Goal: Task Accomplishment & Management: Manage account settings

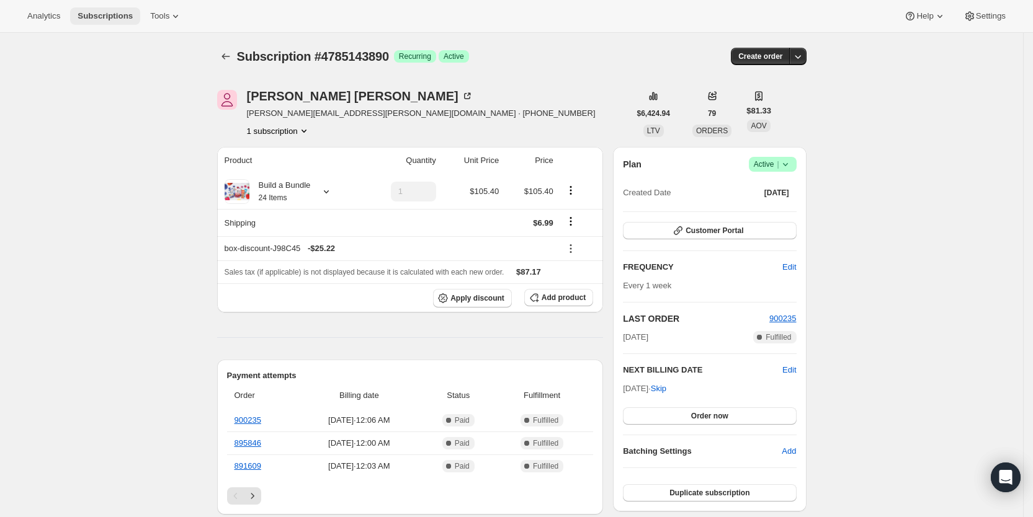
click at [97, 13] on span "Subscriptions" at bounding box center [105, 16] width 55 height 10
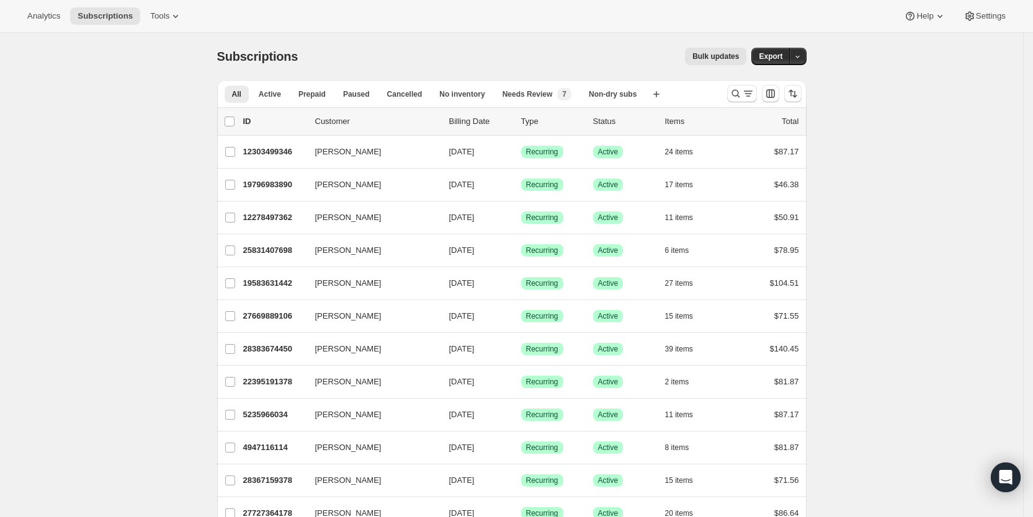
click at [523, 109] on div "list header ID Customer Billing Date Type Status Items Total" at bounding box center [511, 121] width 589 height 27
click at [740, 94] on icon "Search and filter results" at bounding box center [736, 94] width 8 height 8
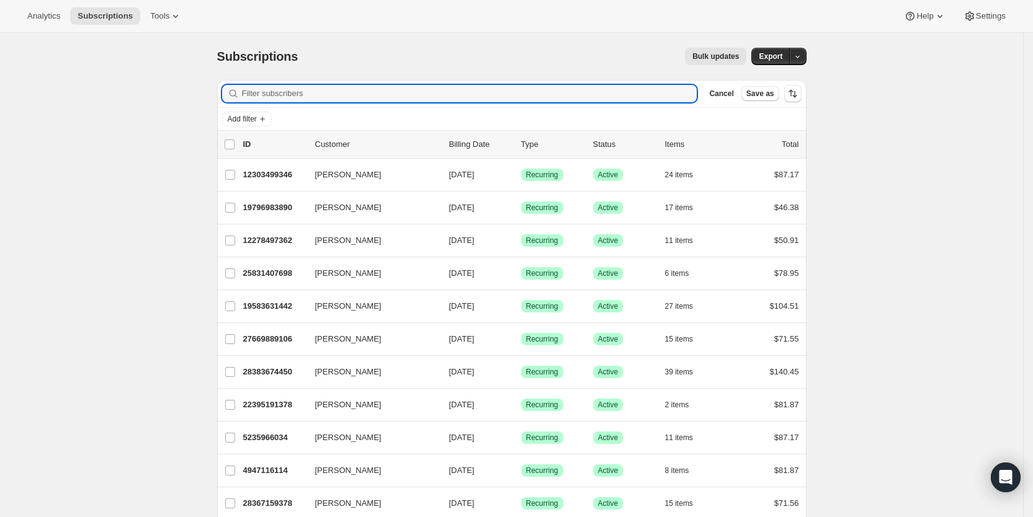
paste input "[EMAIL_ADDRESS][DOMAIN_NAME]"
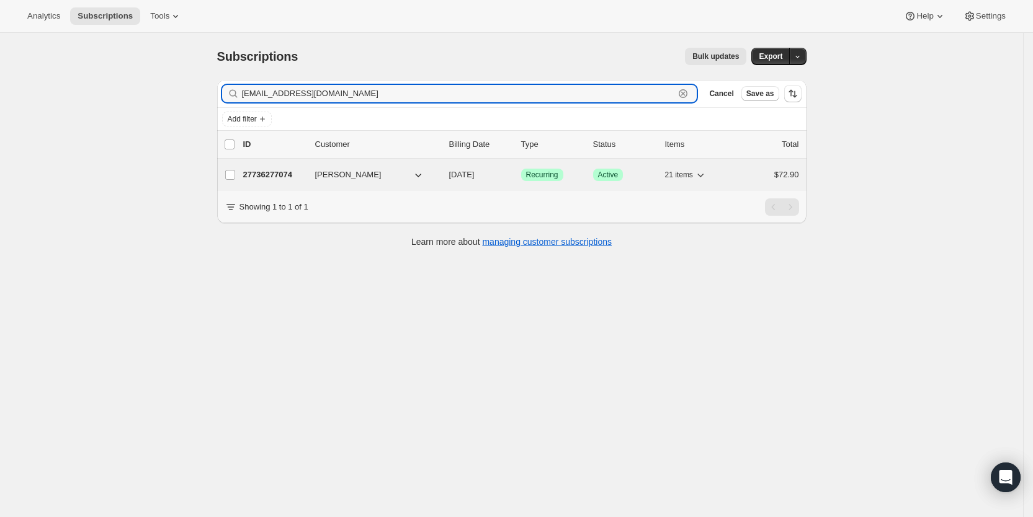
type input "[EMAIL_ADDRESS][DOMAIN_NAME]"
click at [475, 173] on span "[DATE]" at bounding box center [461, 174] width 25 height 9
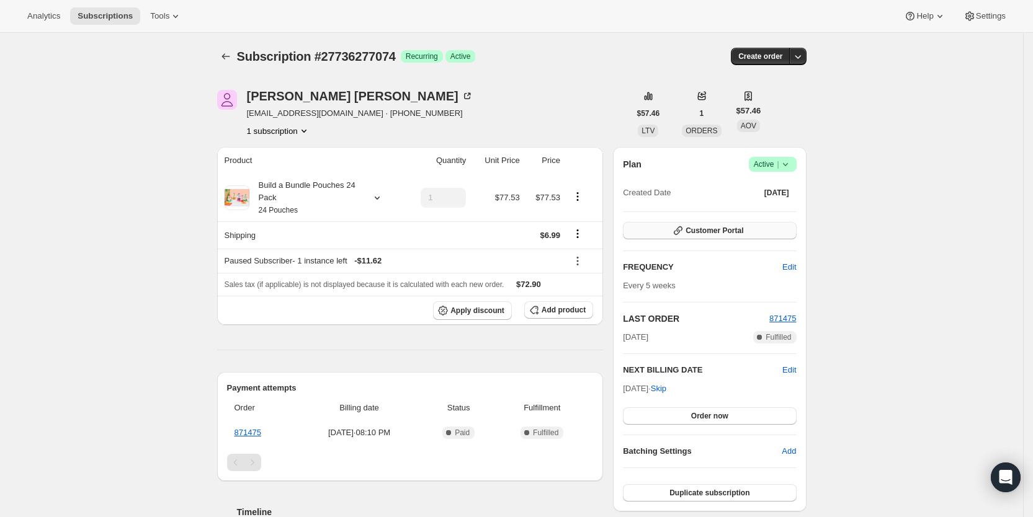
click at [750, 230] on button "Customer Portal" at bounding box center [709, 230] width 173 height 17
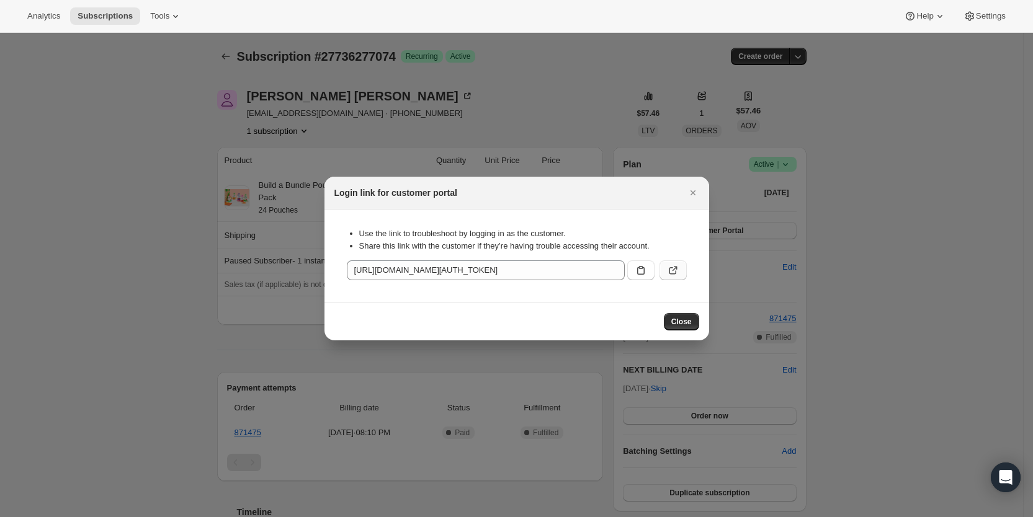
click at [671, 271] on icon ":rf60:" at bounding box center [673, 270] width 12 height 12
click at [697, 191] on icon "Close" at bounding box center [693, 193] width 12 height 12
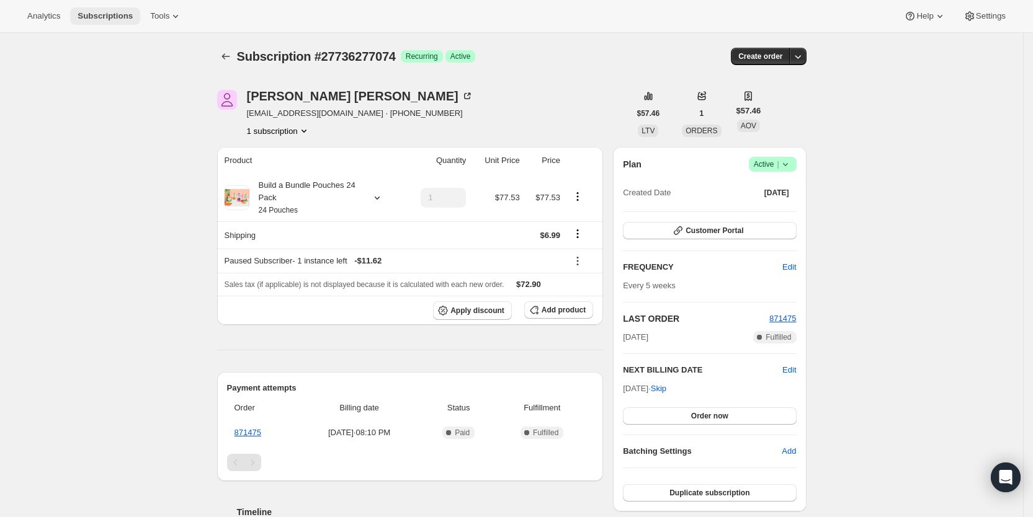
click at [119, 12] on span "Subscriptions" at bounding box center [105, 16] width 55 height 10
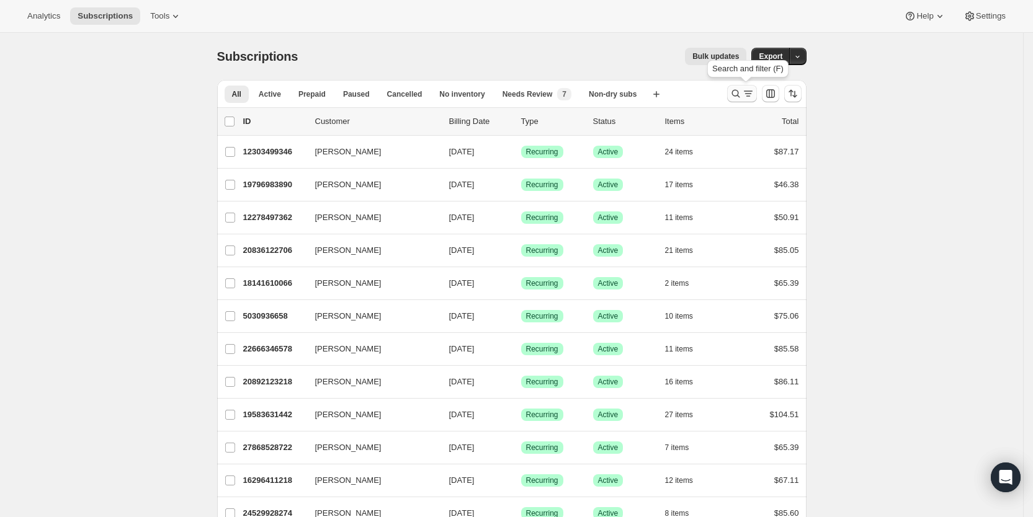
click at [748, 88] on icon "Search and filter results" at bounding box center [748, 93] width 12 height 12
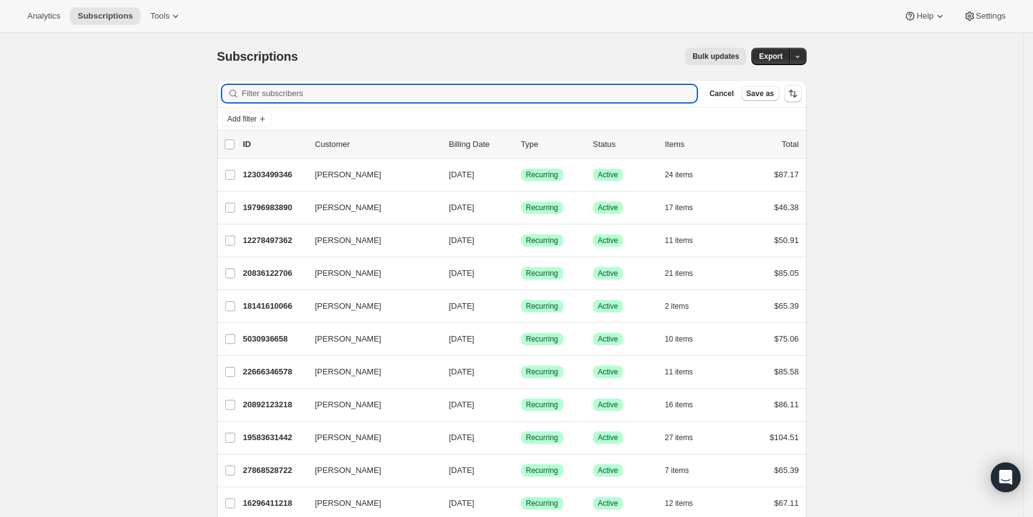
paste input "[EMAIL_ADDRESS][DOMAIN_NAME]"
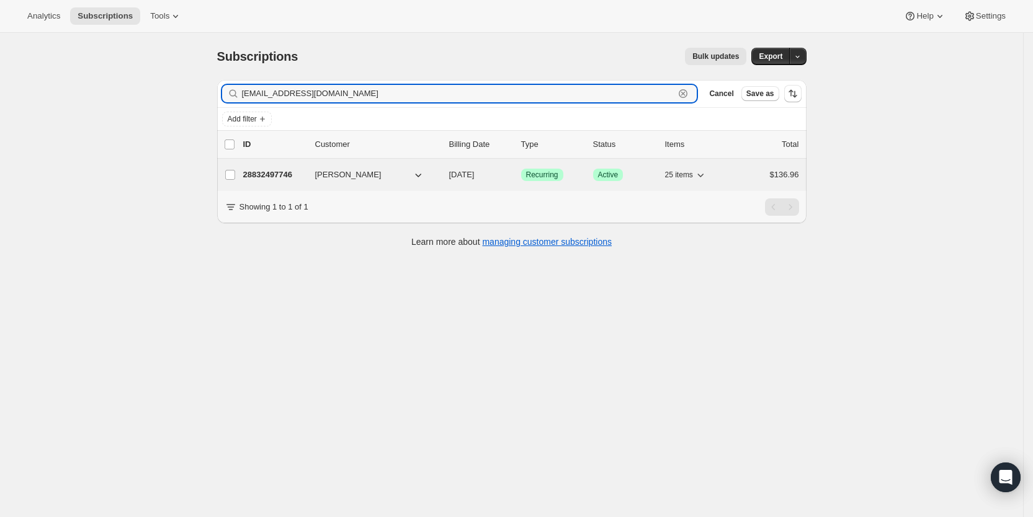
type input "[EMAIL_ADDRESS][DOMAIN_NAME]"
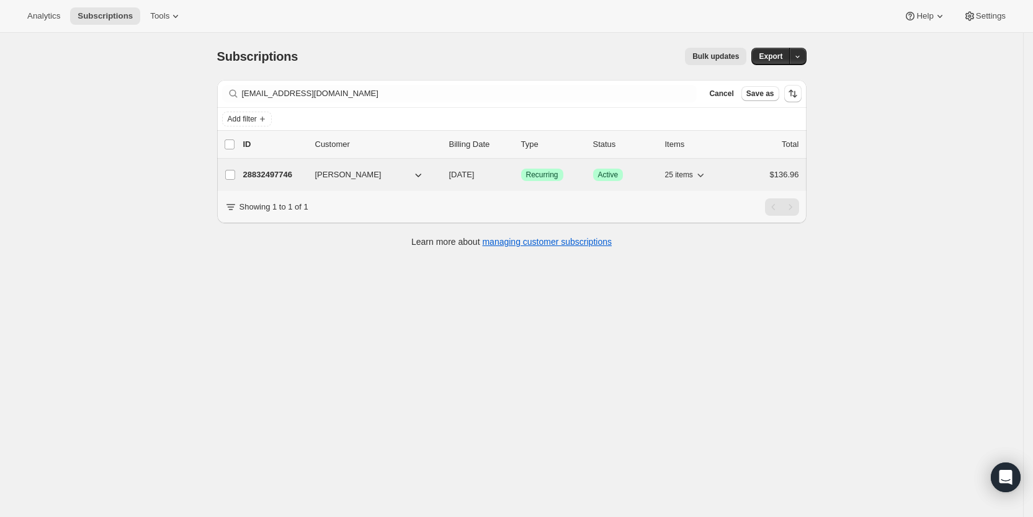
click at [475, 176] on span "[DATE]" at bounding box center [461, 174] width 25 height 9
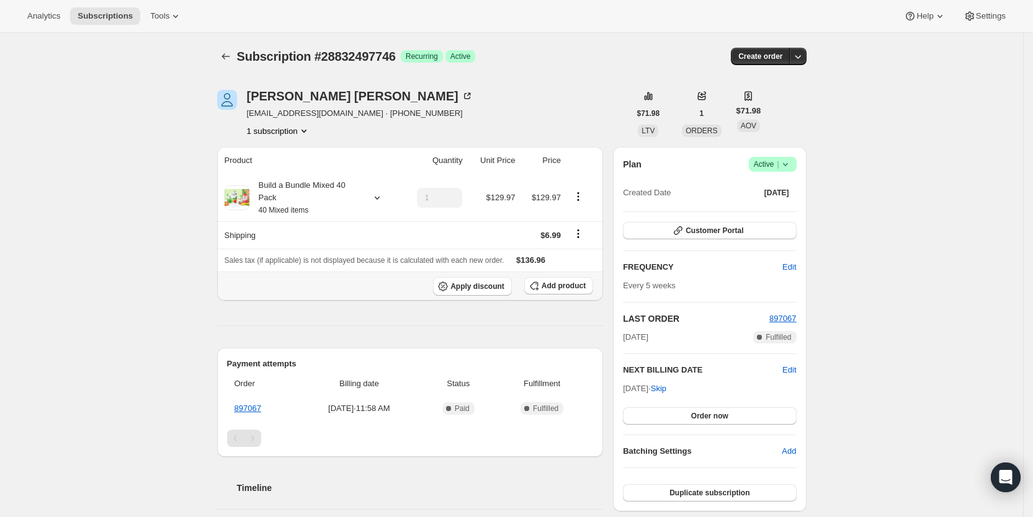
click at [562, 284] on span "Add product" at bounding box center [564, 286] width 44 height 10
click at [552, 289] on span "Add product" at bounding box center [564, 286] width 44 height 10
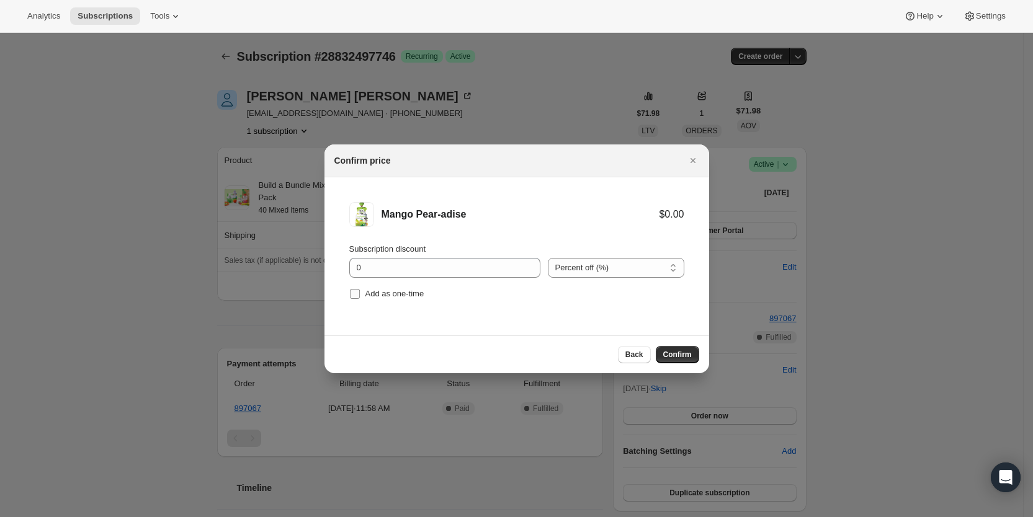
click at [359, 290] on input "Add as one-time" at bounding box center [355, 294] width 10 height 10
checkbox input "true"
click at [676, 352] on span "Confirm" at bounding box center [677, 355] width 29 height 10
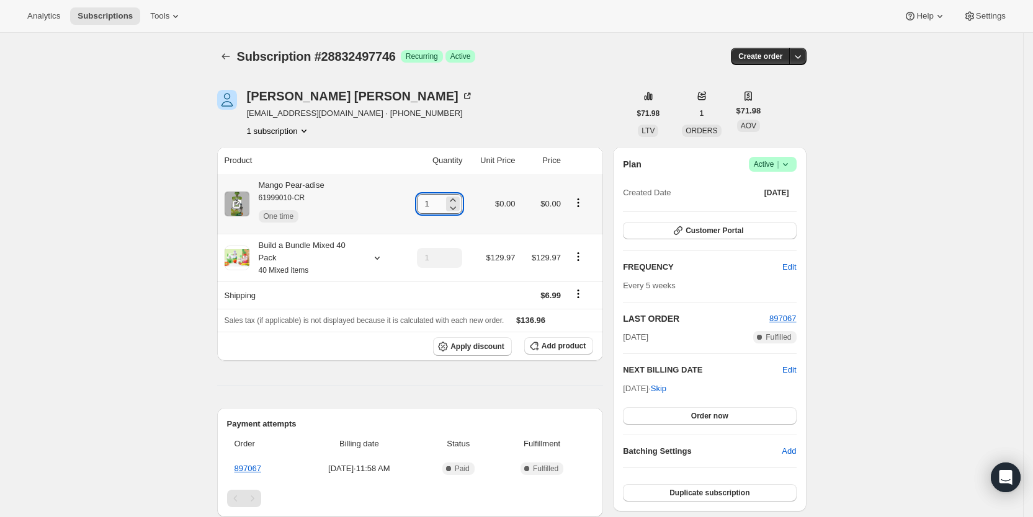
drag, startPoint x: 426, startPoint y: 203, endPoint x: 438, endPoint y: 202, distance: 11.8
click at [438, 202] on input "1" at bounding box center [430, 204] width 27 height 20
type input "3"
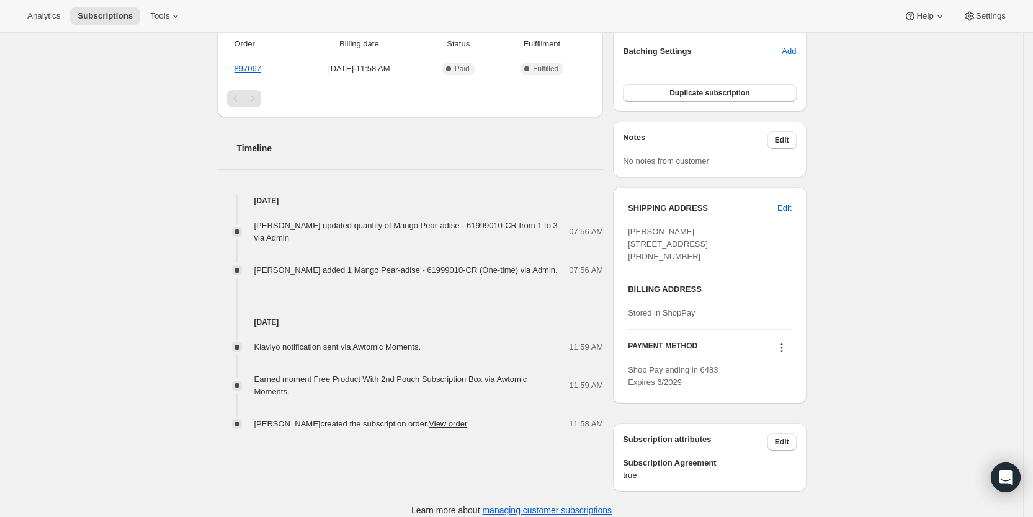
scroll to position [403, 0]
